Goal: Task Accomplishment & Management: Manage account settings

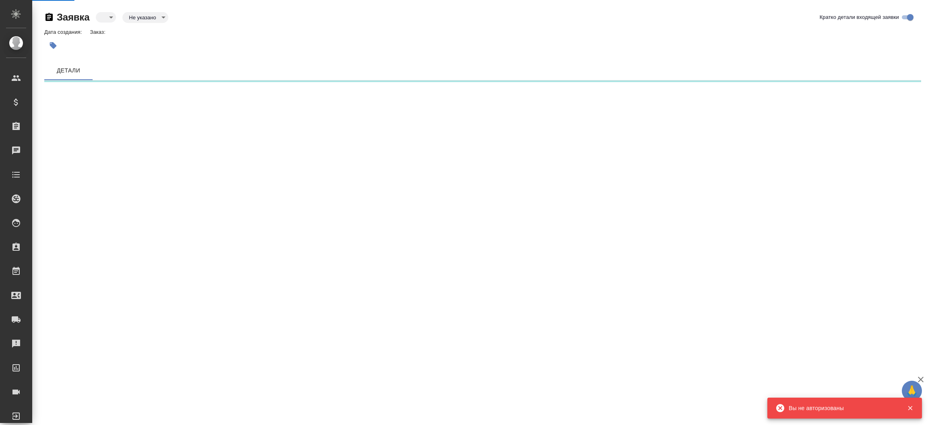
select select "RU"
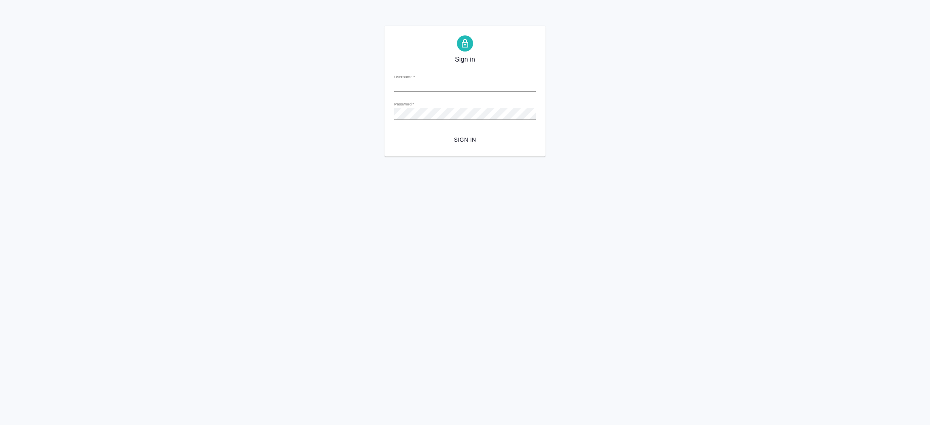
type input "[EMAIL_ADDRESS][DOMAIN_NAME]"
click at [464, 137] on span "Sign in" at bounding box center [465, 140] width 129 height 10
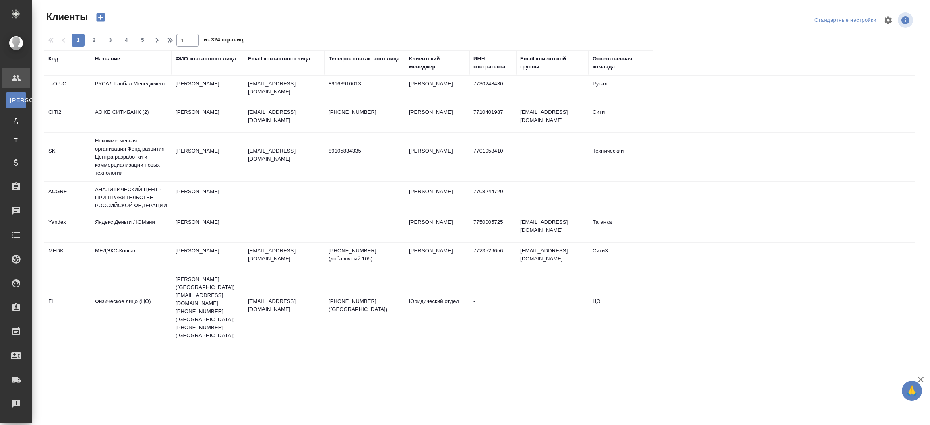
select select "RU"
